Goal: Information Seeking & Learning: Check status

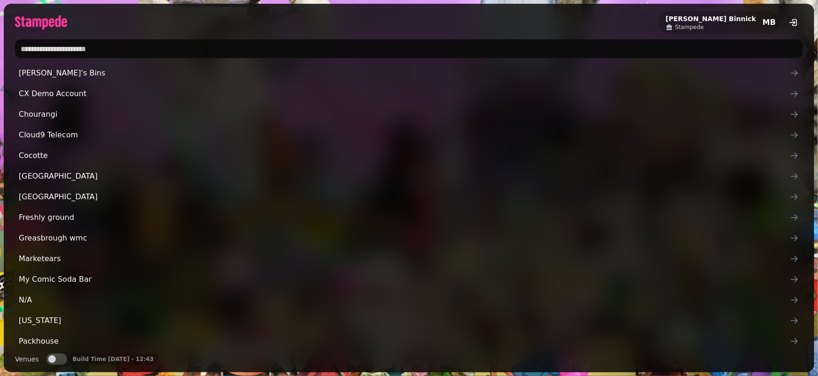
click at [77, 42] on input "text" at bounding box center [409, 48] width 788 height 19
click at [184, 52] on input "text" at bounding box center [409, 48] width 788 height 19
click at [215, 21] on div "[PERSON_NAME] Stampede MB" at bounding box center [409, 19] width 810 height 30
click at [240, 52] on input "text" at bounding box center [409, 48] width 788 height 19
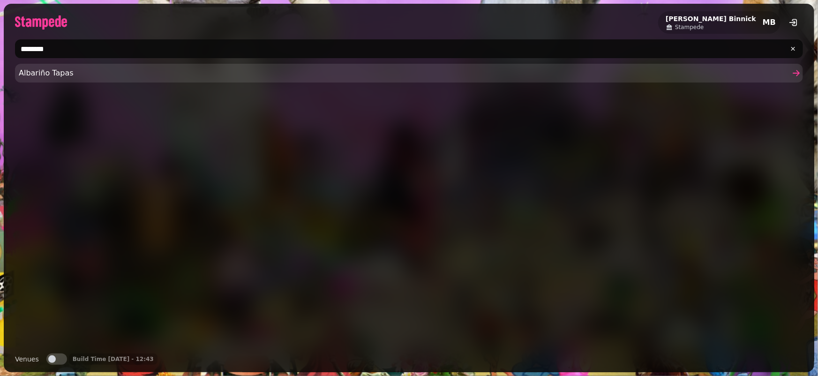
type input "********"
click at [111, 67] on span "Albariño Tapas" at bounding box center [404, 72] width 771 height 11
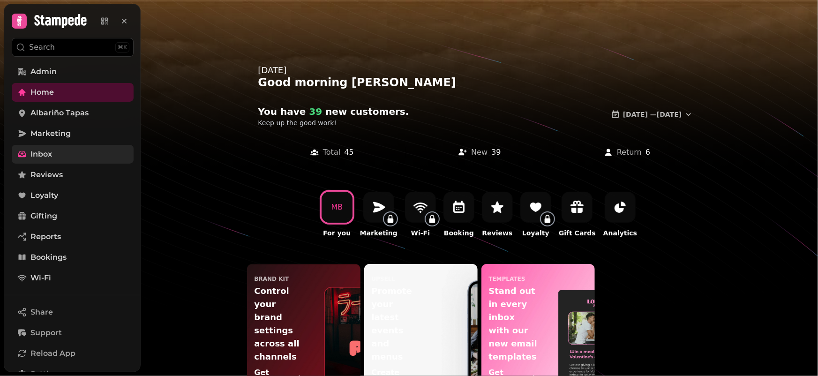
scroll to position [8, 0]
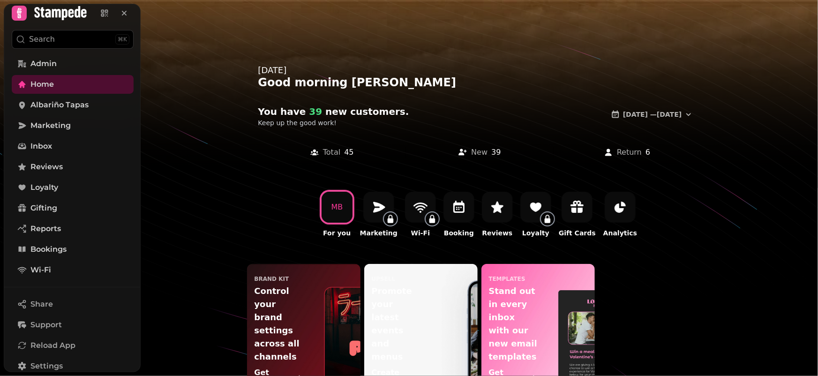
click at [449, 48] on div at bounding box center [409, 188] width 818 height 376
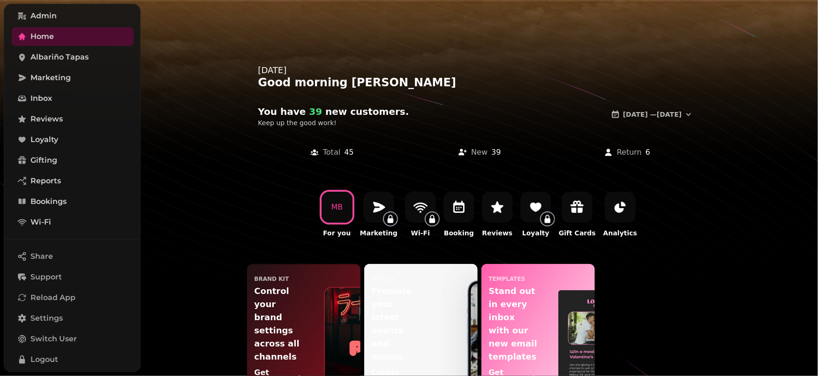
scroll to position [97, 0]
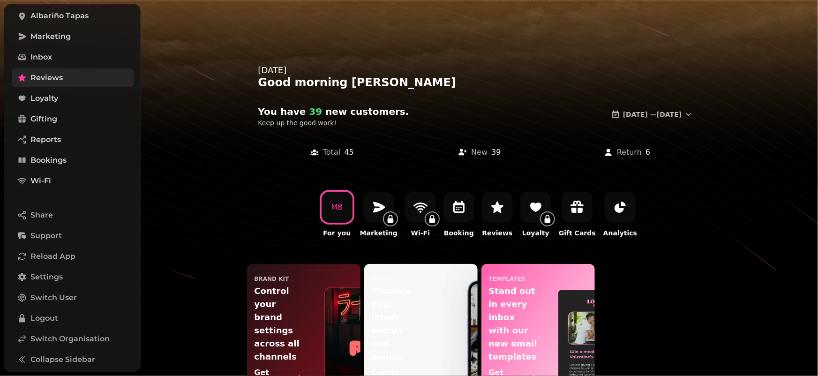
click at [68, 78] on link "Reviews" at bounding box center [73, 77] width 122 height 19
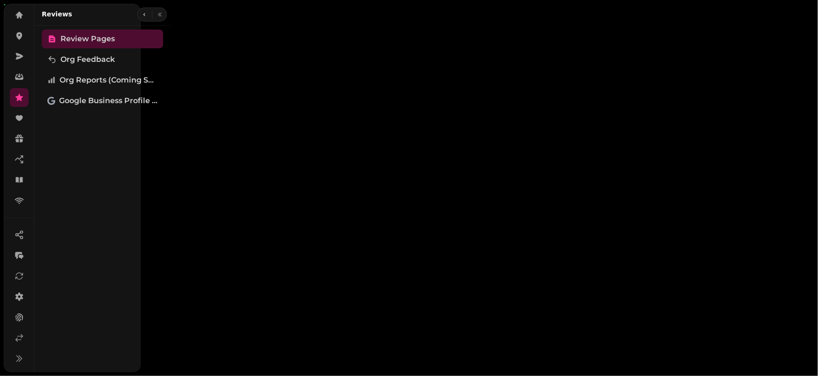
scroll to position [73, 0]
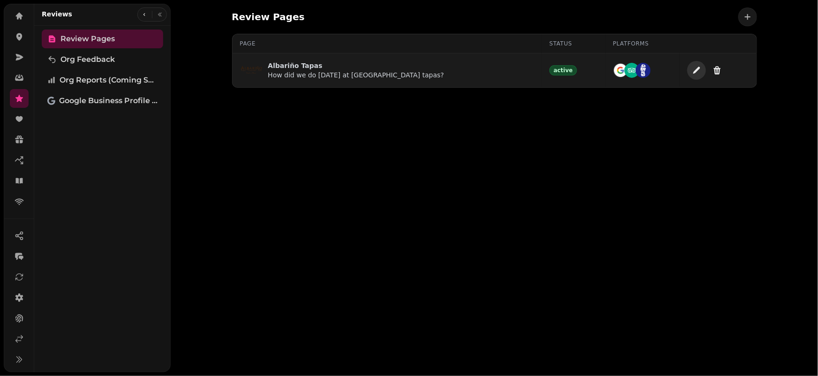
click at [692, 71] on icon "add page" at bounding box center [696, 70] width 9 height 9
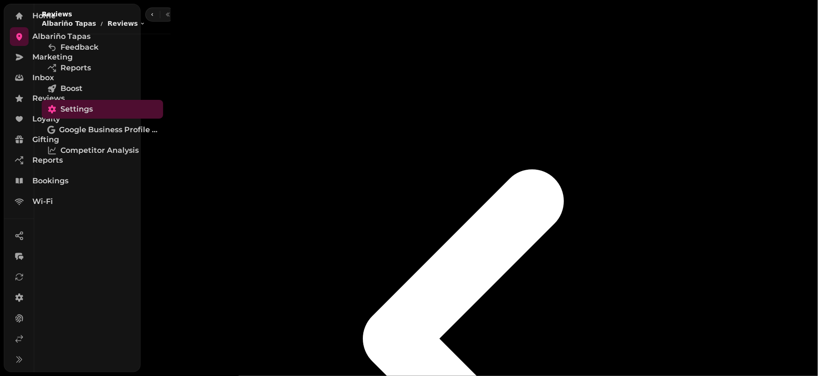
type input "**********"
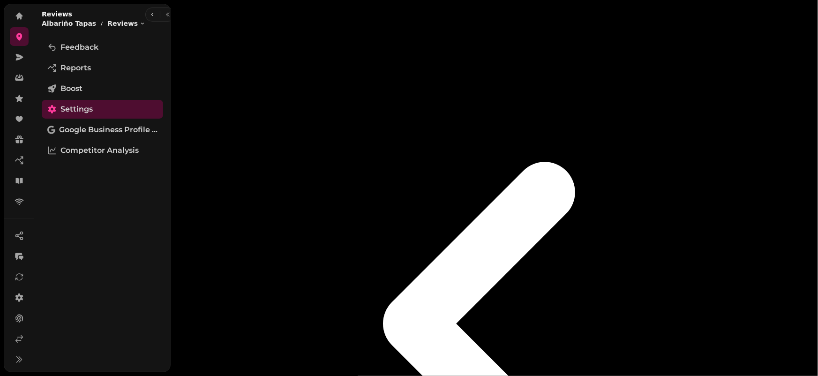
scroll to position [15, 0]
select select "**********"
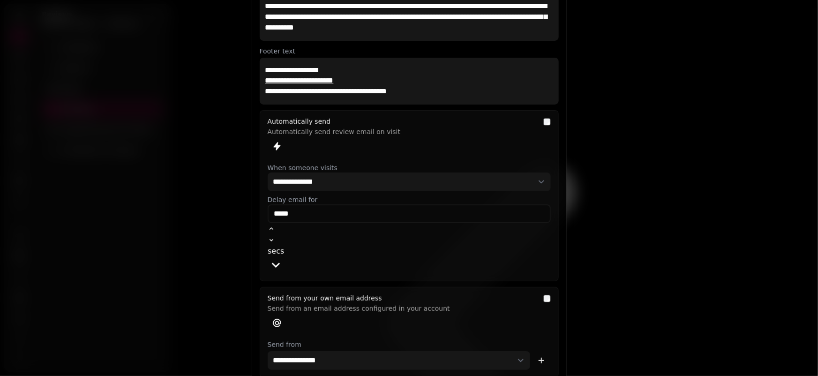
scroll to position [0, 0]
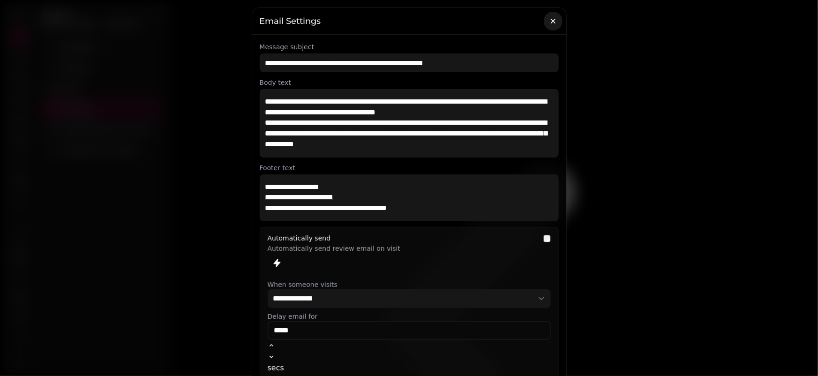
click at [550, 23] on icon "button" at bounding box center [552, 20] width 9 height 9
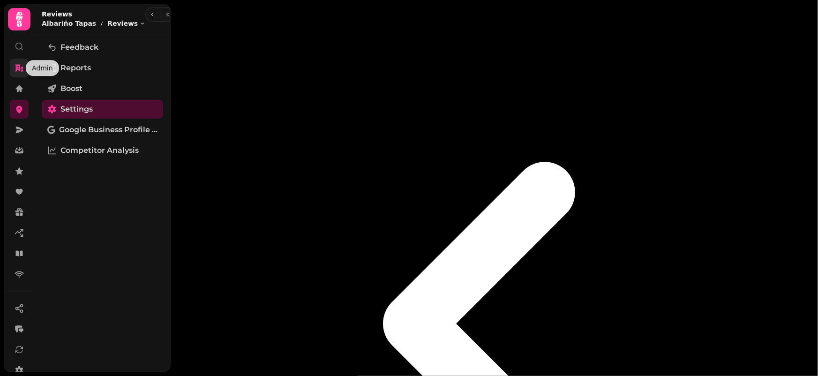
click at [20, 64] on icon at bounding box center [19, 67] width 9 height 9
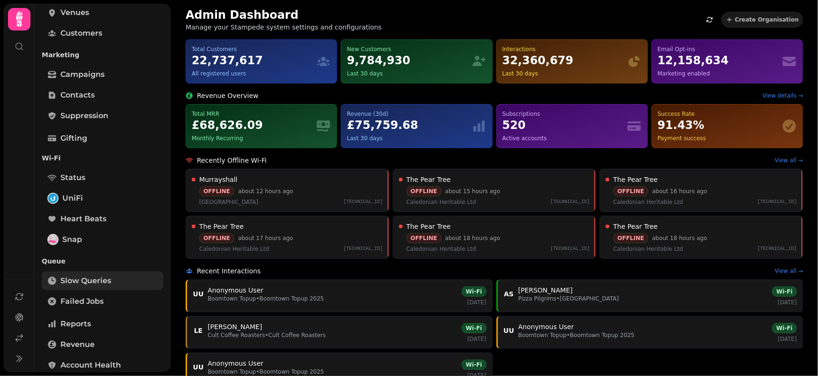
scroll to position [247, 0]
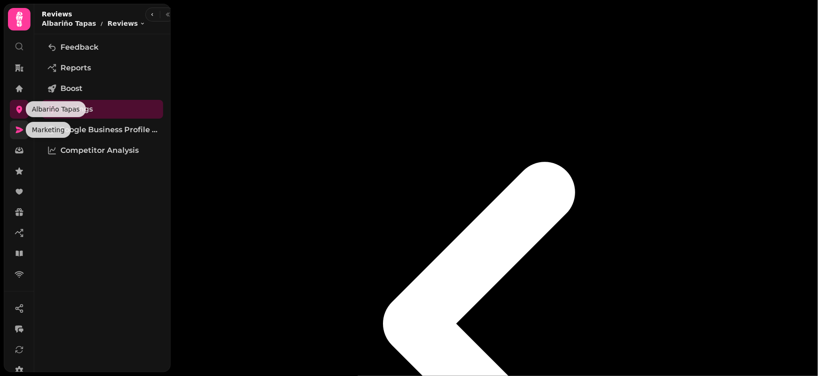
click at [18, 132] on icon at bounding box center [19, 130] width 7 height 7
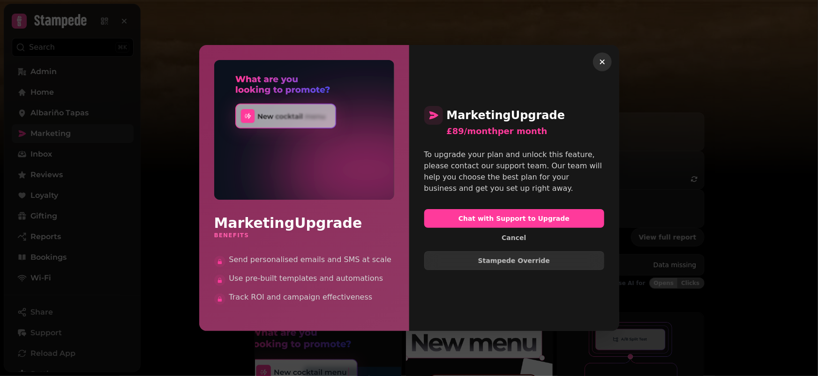
click at [608, 63] on button "button" at bounding box center [602, 61] width 19 height 19
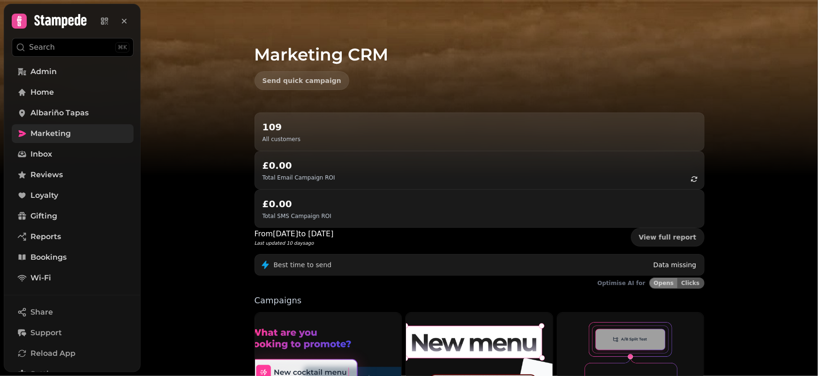
scroll to position [292, 0]
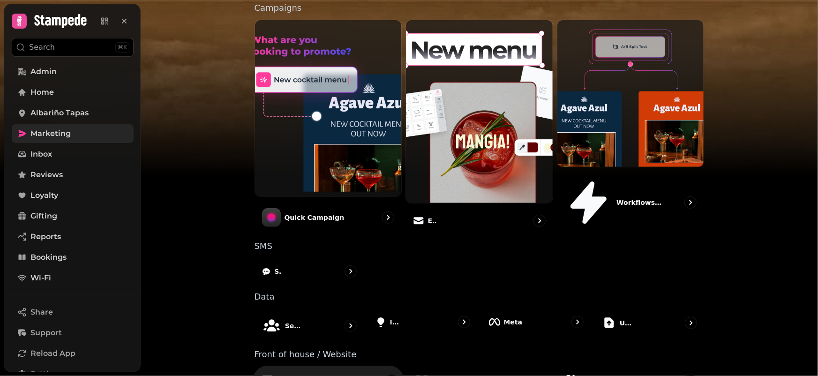
click at [328, 366] on div "Menus" at bounding box center [328, 380] width 150 height 29
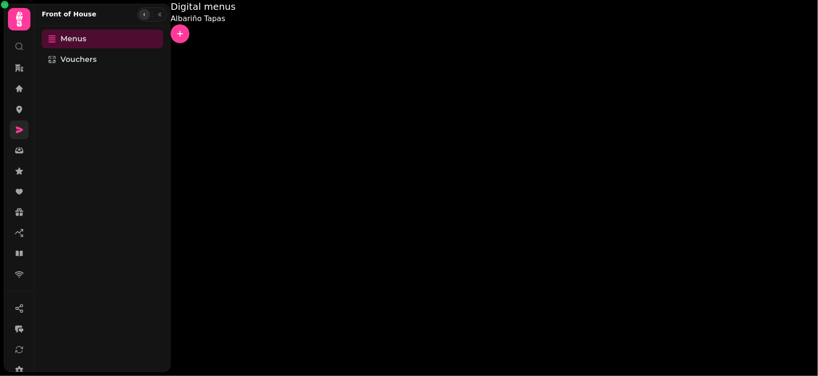
click at [142, 18] on button "button" at bounding box center [144, 14] width 11 height 11
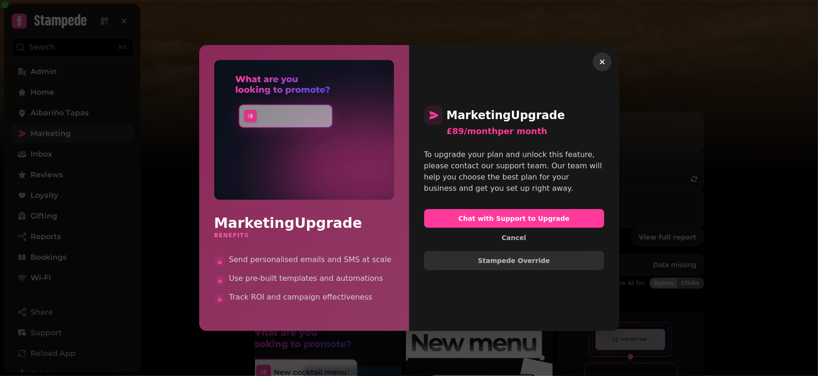
click at [607, 59] on button "button" at bounding box center [602, 61] width 19 height 19
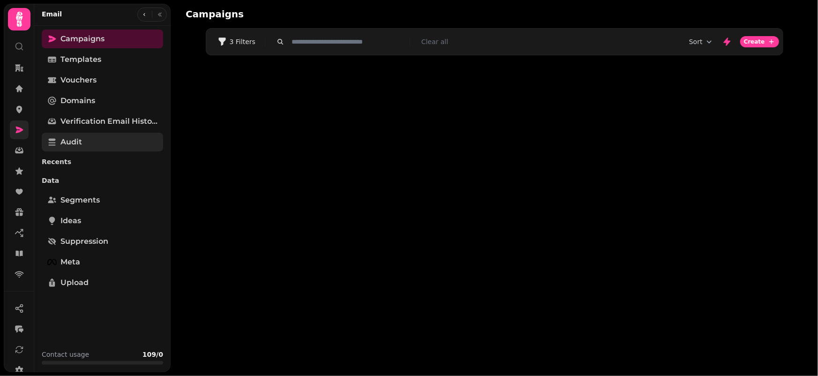
click at [112, 142] on link "Audit" at bounding box center [102, 142] width 121 height 19
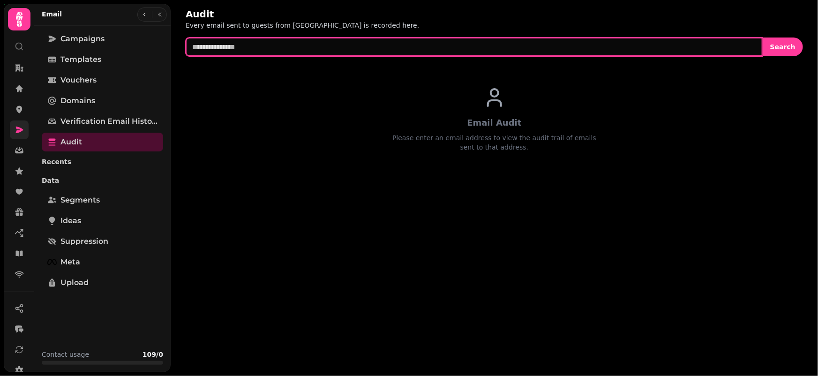
click at [397, 50] on input "text" at bounding box center [474, 46] width 577 height 19
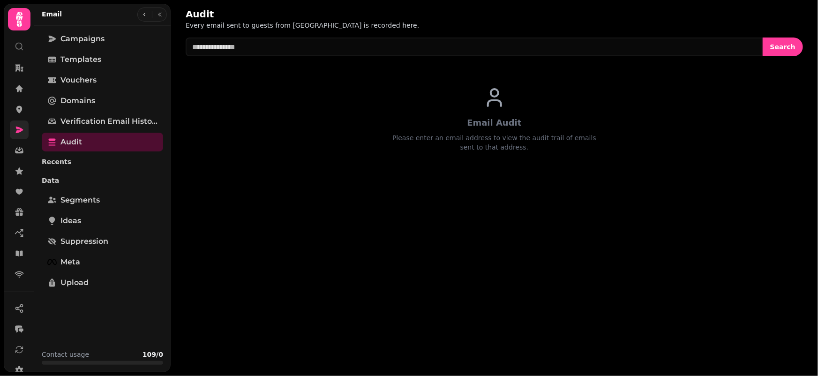
click at [432, 21] on div "Audit Every email sent to guests from [GEOGRAPHIC_DATA] is recorded here." at bounding box center [494, 18] width 617 height 22
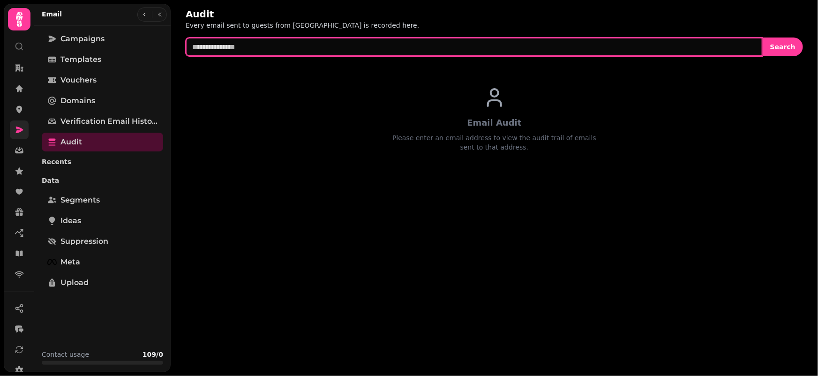
click at [427, 45] on input "text" at bounding box center [474, 46] width 577 height 19
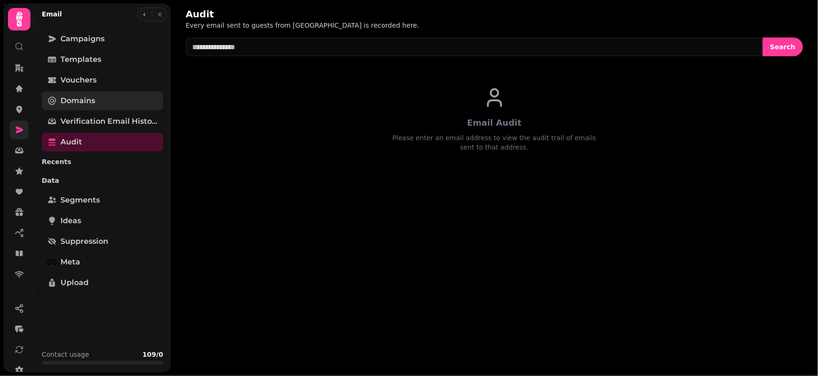
click at [69, 102] on span "Domains" at bounding box center [77, 100] width 35 height 11
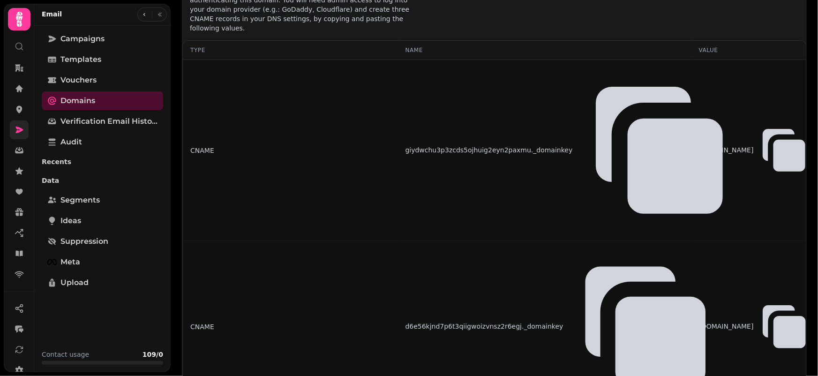
scroll to position [135, 0]
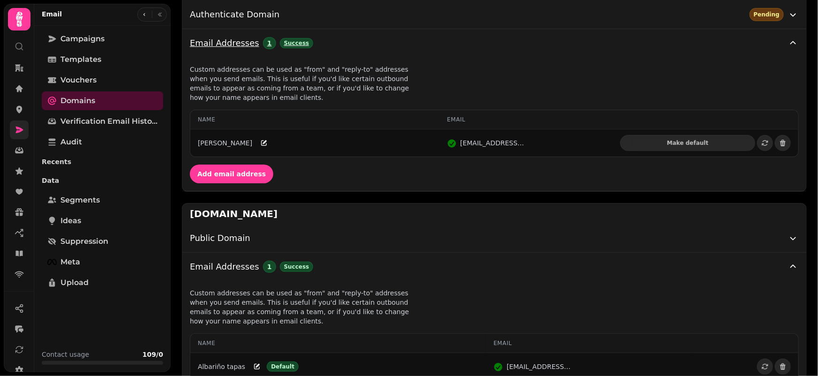
scroll to position [22, 0]
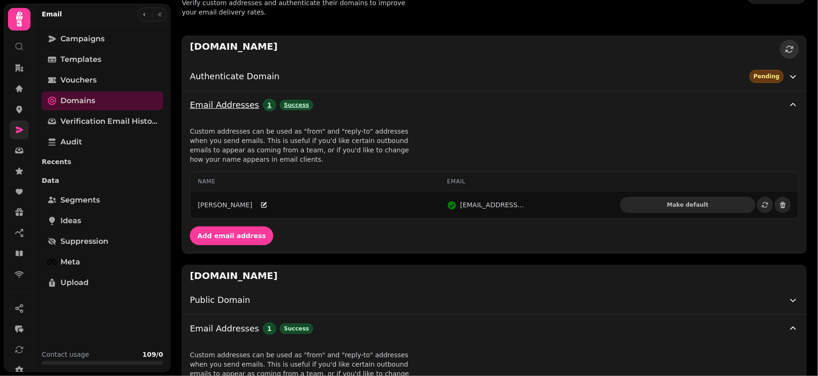
click at [480, 101] on div "Email Addresses 1 Success" at bounding box center [488, 104] width 597 height 13
click at [409, 109] on div "Email Addresses 1 Success" at bounding box center [488, 104] width 597 height 13
click at [787, 103] on icon "button" at bounding box center [792, 104] width 11 height 11
click at [787, 72] on icon "button" at bounding box center [792, 76] width 11 height 11
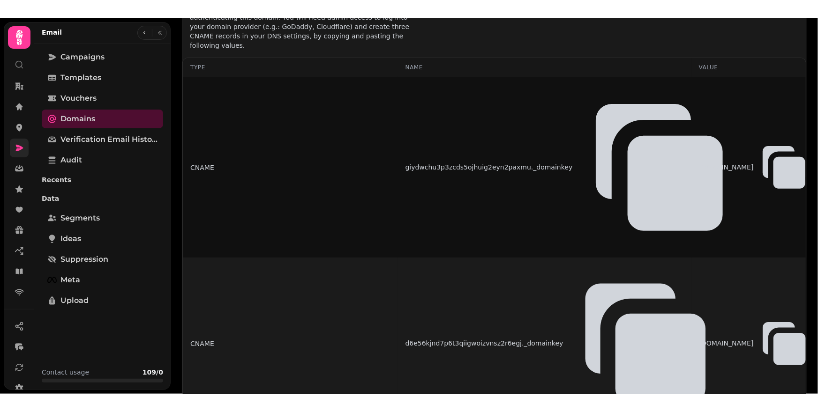
scroll to position [0, 0]
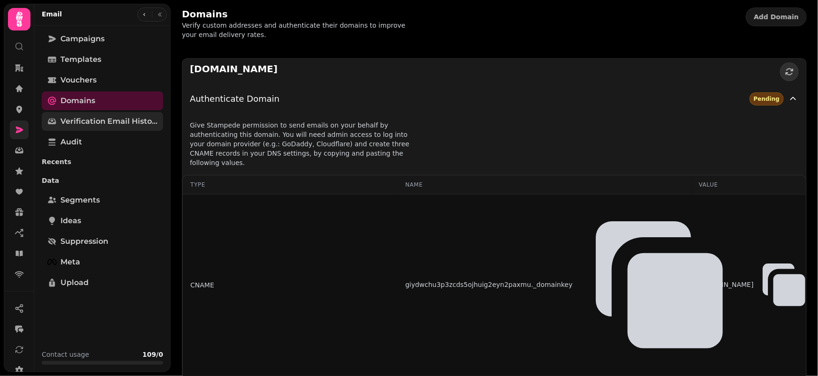
click at [138, 120] on span "Verification email history" at bounding box center [108, 121] width 97 height 11
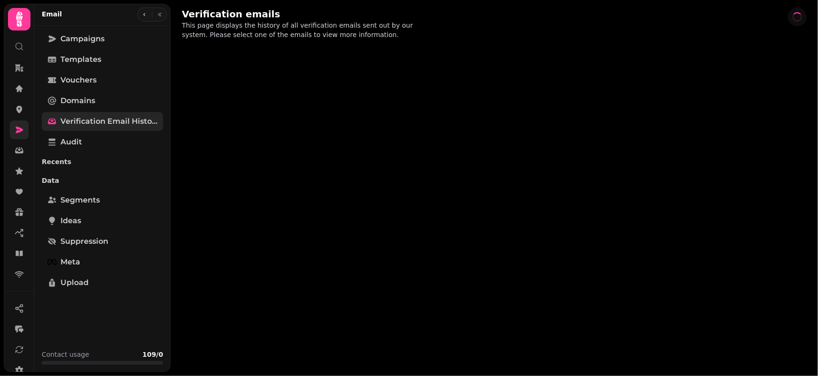
select select "**"
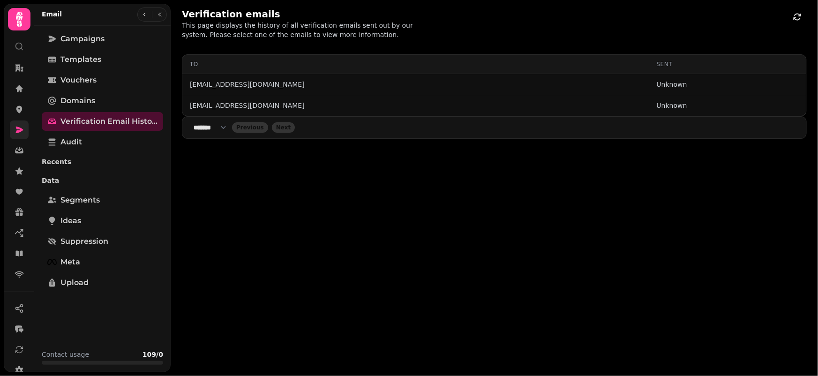
click at [658, 32] on div "Verification emails This page displays the history of all verification emails s…" at bounding box center [494, 23] width 647 height 47
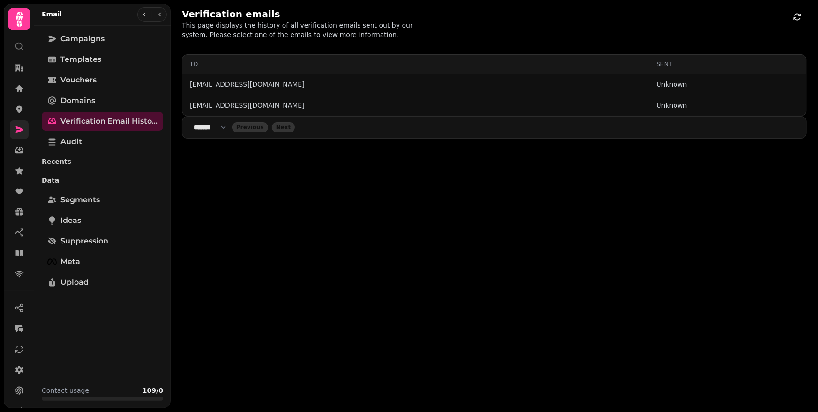
click at [447, 33] on div "Verification emails This page displays the history of all verification emails s…" at bounding box center [494, 23] width 647 height 47
click at [19, 128] on icon at bounding box center [19, 130] width 7 height 7
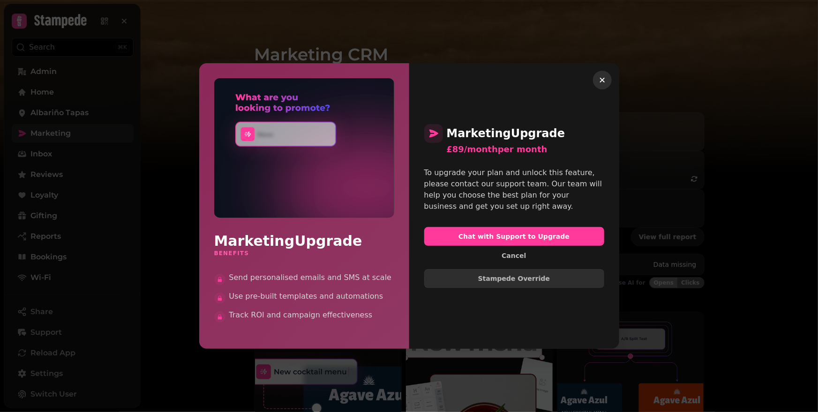
click at [604, 81] on icon "button" at bounding box center [601, 79] width 9 height 9
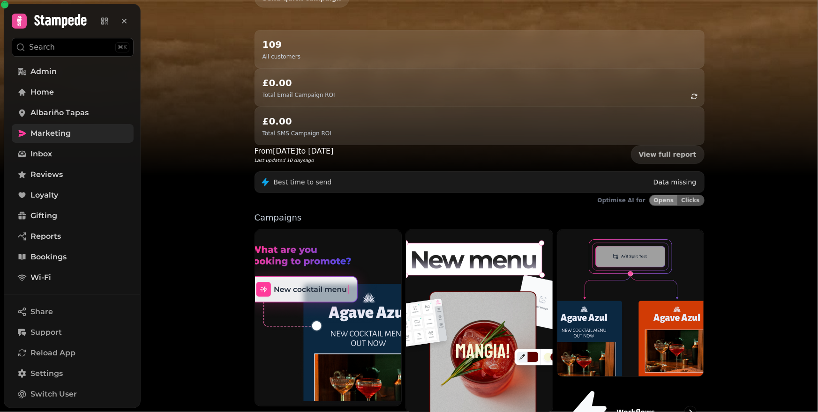
scroll to position [87, 0]
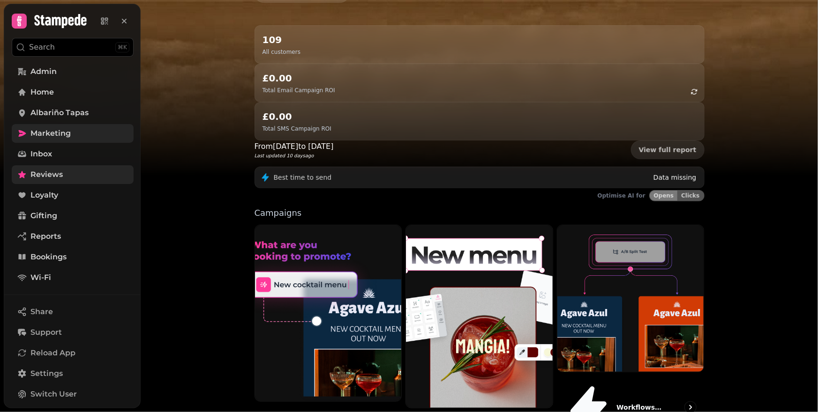
click at [80, 179] on link "Reviews" at bounding box center [73, 174] width 122 height 19
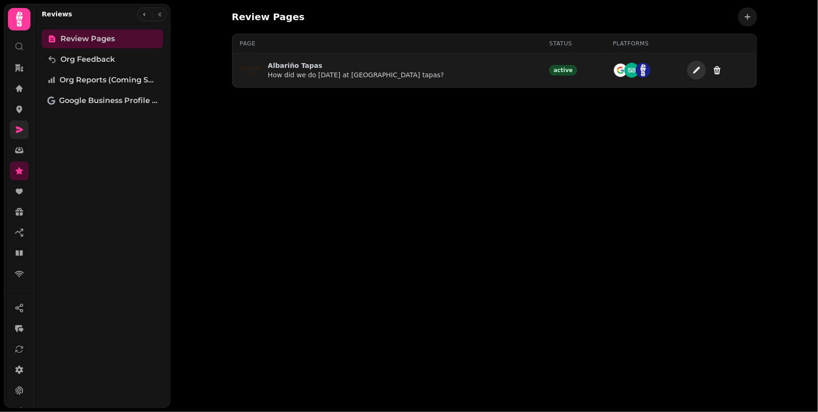
click at [692, 71] on icon "add page" at bounding box center [696, 70] width 9 height 9
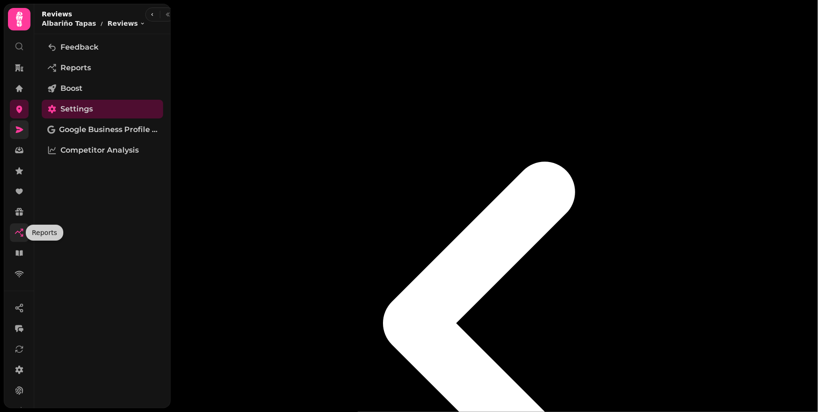
click at [19, 234] on icon at bounding box center [19, 232] width 9 height 9
select select "**"
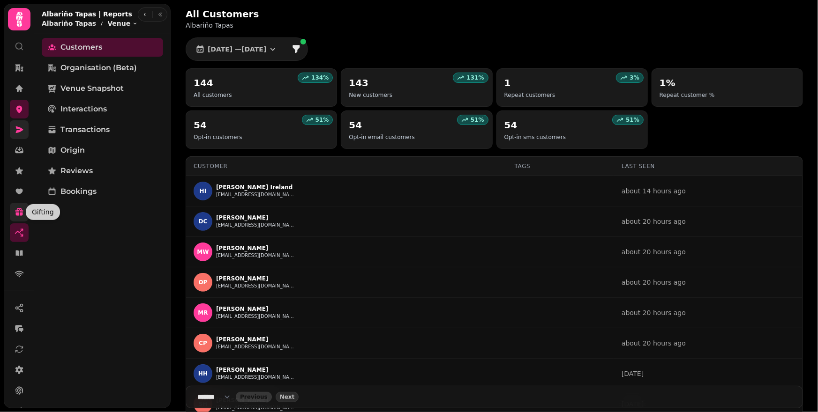
click at [20, 217] on link at bounding box center [19, 212] width 19 height 19
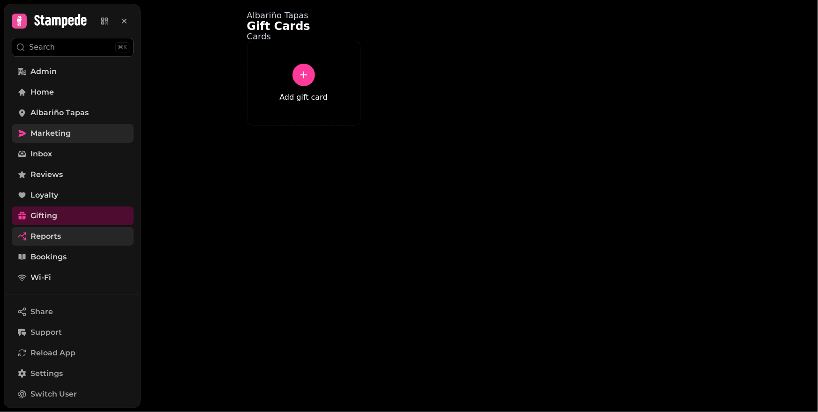
click at [61, 233] on link "Reports" at bounding box center [73, 236] width 122 height 19
select select "**"
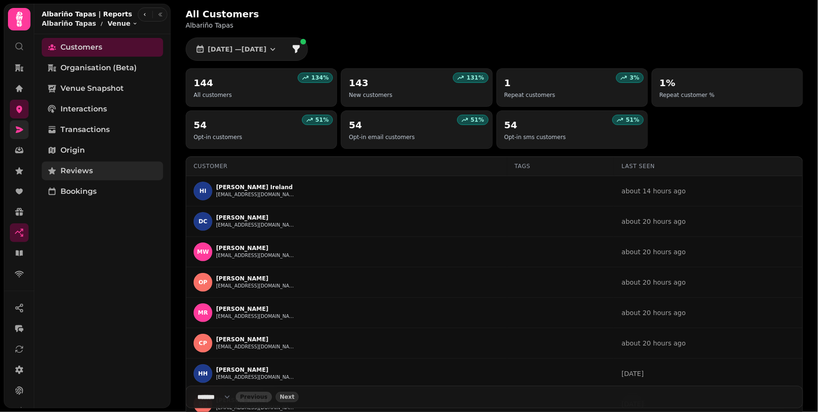
click at [98, 174] on link "Reviews" at bounding box center [102, 171] width 121 height 19
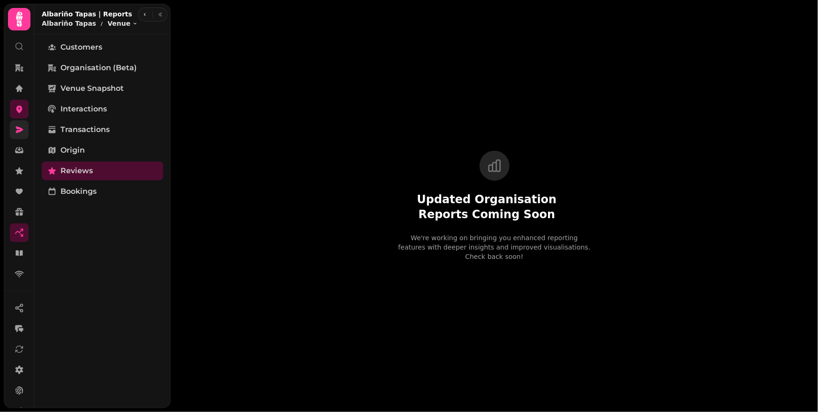
click at [458, 84] on div "Updated Organisation Reports Coming Soon We're working on bringing you enhanced…" at bounding box center [494, 206] width 647 height 412
click at [90, 249] on div "Customers Organisation (beta) Venue Snapshot Interactions Transactions Origin R…" at bounding box center [102, 221] width 136 height 367
click at [89, 248] on div "Customers Organisation (beta) Venue Snapshot Interactions Transactions Origin R…" at bounding box center [102, 221] width 136 height 367
click at [104, 231] on div "Customers Organisation (beta) Venue Snapshot Interactions Transactions Origin R…" at bounding box center [102, 221] width 136 height 367
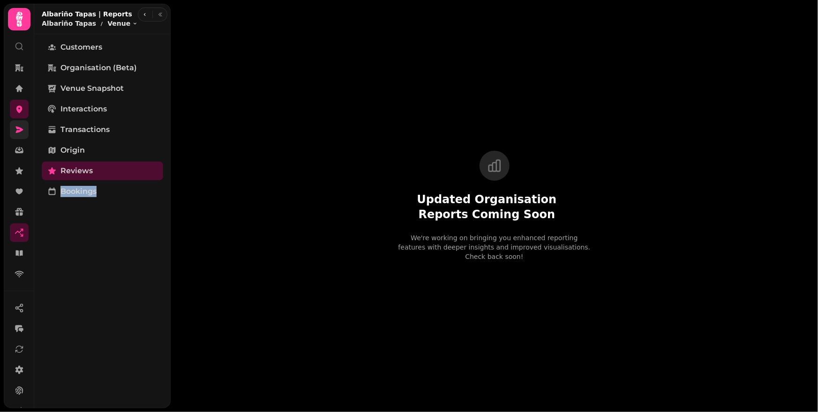
click at [105, 231] on div "Customers Organisation (beta) Venue Snapshot Interactions Transactions Origin R…" at bounding box center [102, 221] width 136 height 367
drag, startPoint x: 81, startPoint y: 209, endPoint x: 75, endPoint y: 246, distance: 37.9
click at [75, 246] on div "Customers Organisation (beta) Venue Snapshot Interactions Transactions Origin R…" at bounding box center [102, 221] width 136 height 367
click at [67, 237] on div "Customers Organisation (beta) Venue Snapshot Interactions Transactions Origin R…" at bounding box center [102, 221] width 136 height 367
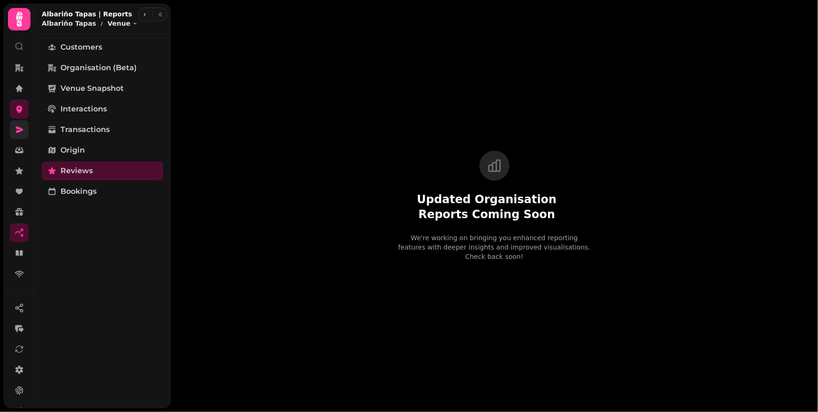
click at [372, 71] on div "Updated Organisation Reports Coming Soon We're working on bringing you enhanced…" at bounding box center [494, 206] width 647 height 412
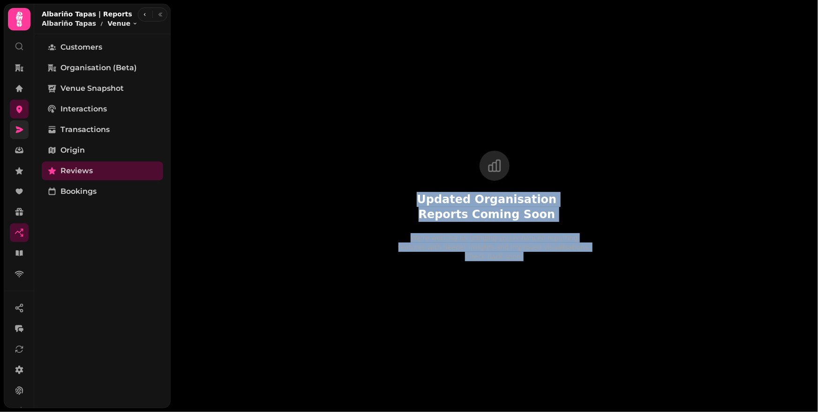
drag, startPoint x: 696, startPoint y: 306, endPoint x: 346, endPoint y: 56, distance: 430.0
click at [346, 56] on div "Updated Organisation Reports Coming Soon We're working on bringing you enhanced…" at bounding box center [494, 206] width 647 height 412
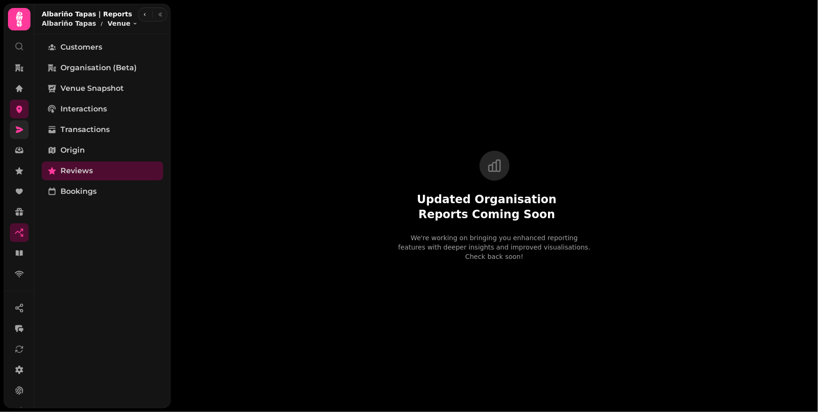
click at [345, 56] on div "Updated Organisation Reports Coming Soon We're working on bringing you enhanced…" at bounding box center [494, 206] width 647 height 412
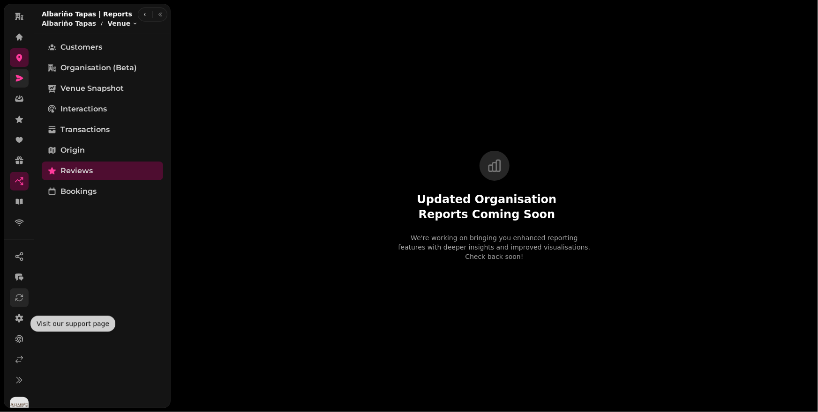
scroll to position [63, 0]
